Goal: Information Seeking & Learning: Learn about a topic

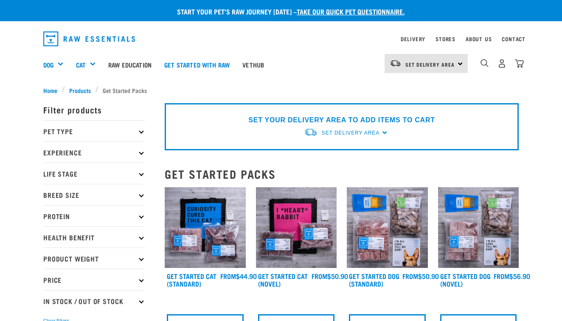
click at [73, 132] on p "Pet Type" at bounding box center [94, 130] width 102 height 21
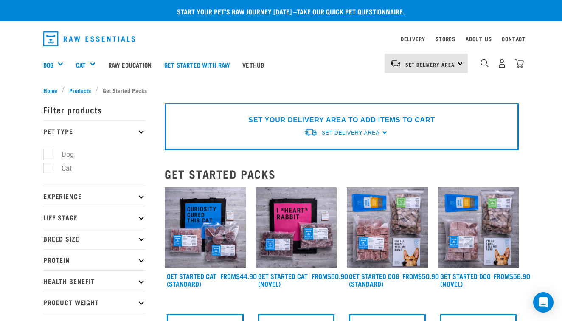
click at [52, 155] on label "Dog" at bounding box center [62, 154] width 29 height 11
click at [49, 155] on input "Dog" at bounding box center [46, 153] width 6 height 6
checkbox input "true"
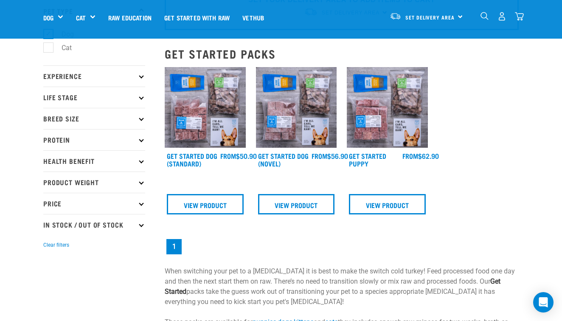
scroll to position [68, 0]
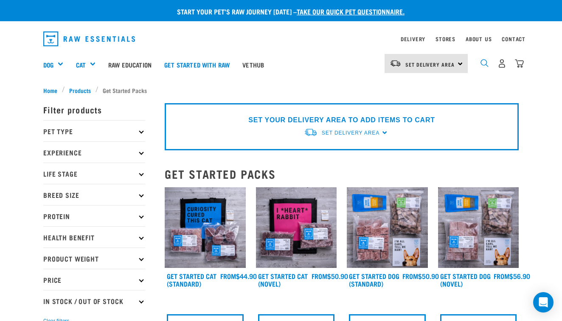
click at [482, 64] on img "dropdown navigation" at bounding box center [484, 63] width 8 height 8
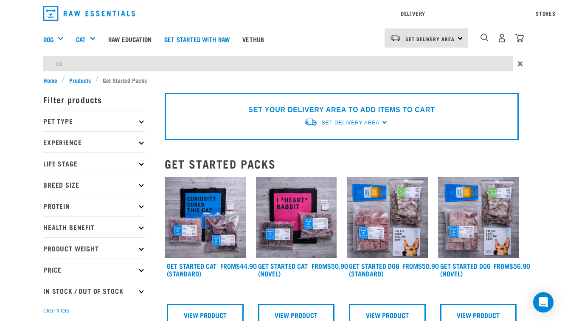
type input "c"
type input "should dogs eat vegetables and fruit"
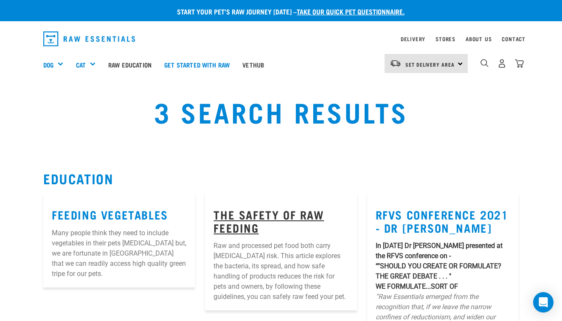
click at [294, 211] on link "The Safety of Raw Feeding" at bounding box center [268, 221] width 110 height 20
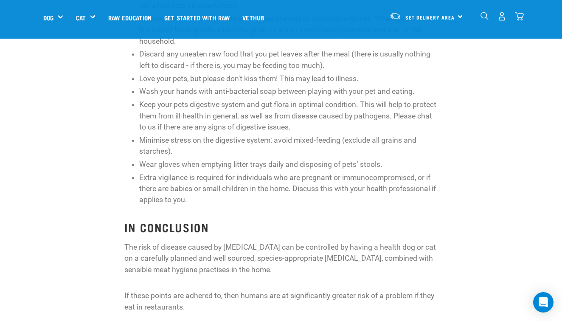
scroll to position [1104, 0]
